Goal: Task Accomplishment & Management: Use online tool/utility

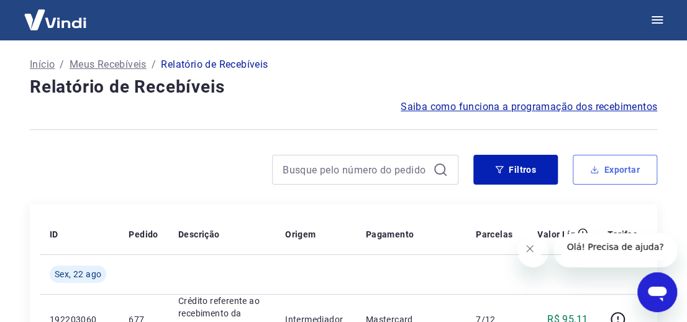
click at [599, 173] on button "Exportar" at bounding box center [615, 170] width 84 height 30
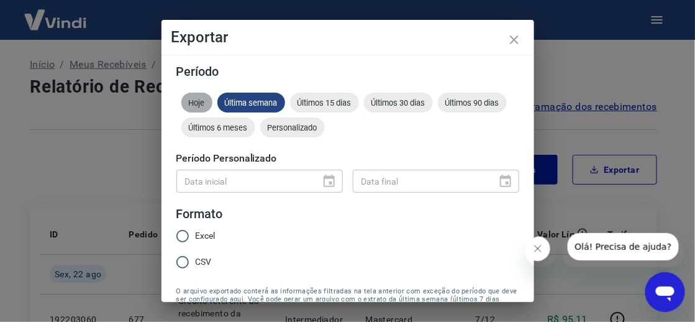
click at [202, 102] on span "Hoje" at bounding box center [196, 102] width 31 height 9
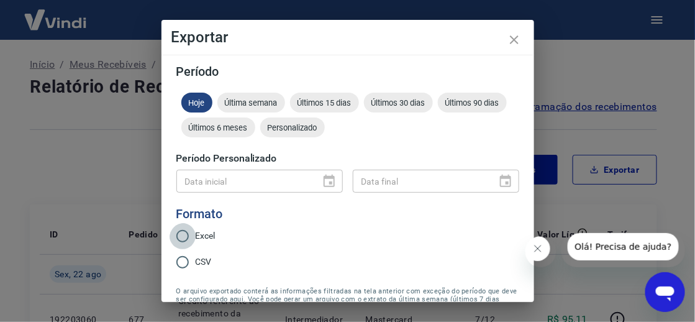
click at [185, 237] on input "Excel" at bounding box center [183, 236] width 26 height 26
radio input "true"
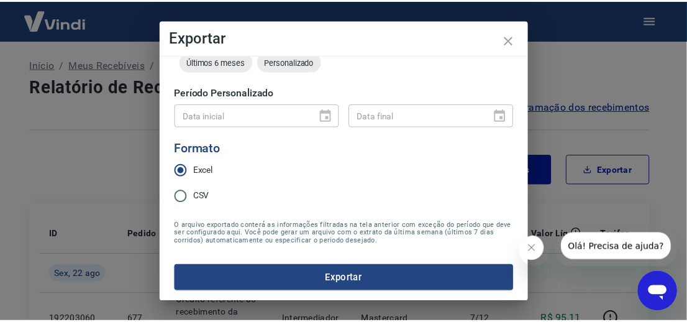
scroll to position [77, 0]
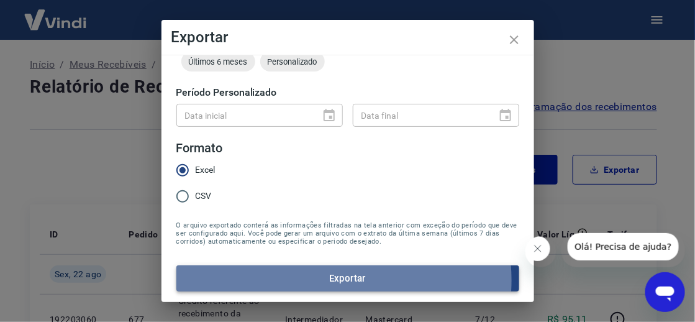
click at [325, 276] on button "Exportar" at bounding box center [347, 278] width 343 height 26
